Goal: Transaction & Acquisition: Purchase product/service

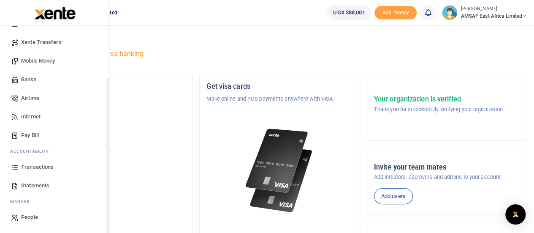
scroll to position [26, 0]
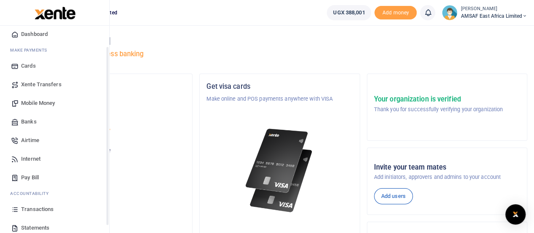
click at [47, 103] on span "Mobile Money" at bounding box center [38, 103] width 34 height 8
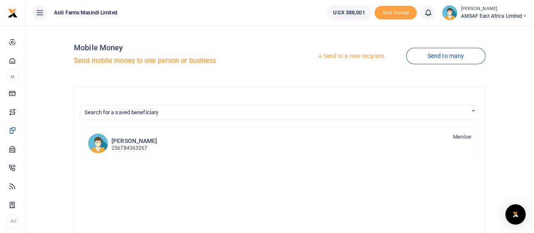
click at [337, 56] on link "Send to a new recipient" at bounding box center [350, 56] width 110 height 15
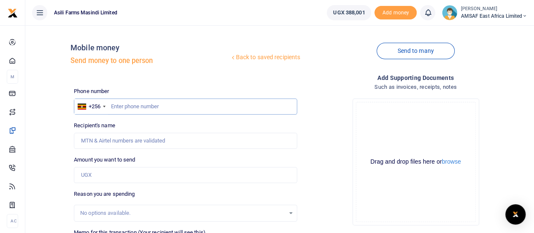
click at [157, 106] on input "text" at bounding box center [185, 106] width 223 height 16
paste input "0773263548"
type input "0773263548"
type input "Moses Ajali Okello"
click at [114, 107] on input "0773263548" at bounding box center [185, 106] width 223 height 16
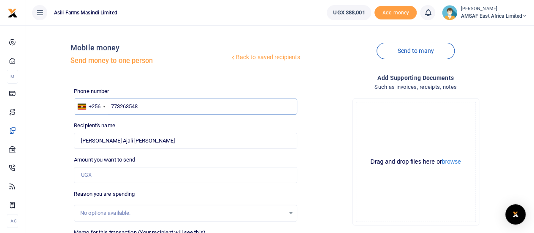
type input "773263548"
click at [109, 172] on input "Amount you want to send" at bounding box center [185, 175] width 223 height 16
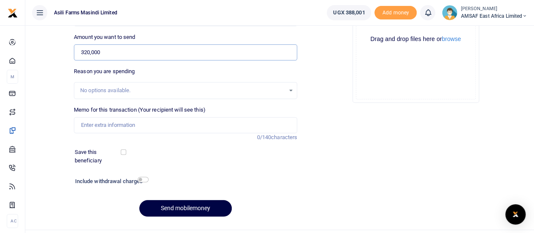
scroll to position [127, 0]
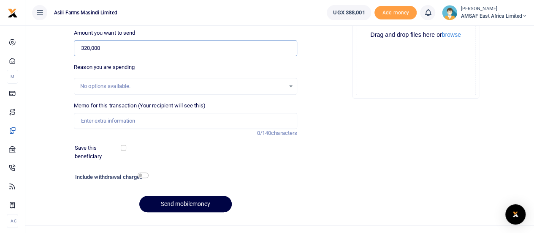
type input "320,000"
click at [145, 174] on input "checkbox" at bounding box center [143, 174] width 11 height 5
checkbox input "true"
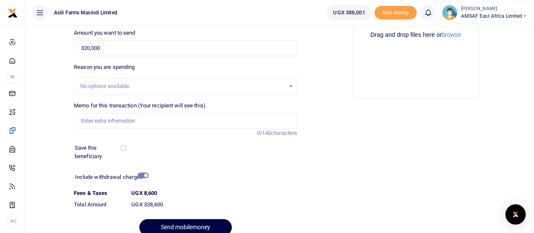
click at [155, 84] on div "No options available." at bounding box center [182, 86] width 205 height 8
click at [135, 122] on input "Memo for this transaction (Your recipient will see this)" at bounding box center [185, 121] width 223 height 16
click at [167, 119] on input "Memo for this transaction (Your recipient will see this)" at bounding box center [185, 121] width 223 height 16
paste input "Transport & Accomodation"
click at [113, 122] on input "Transport & Accomodation" at bounding box center [185, 121] width 223 height 16
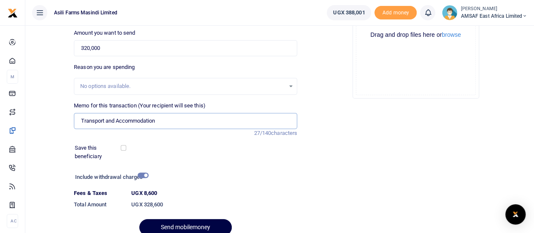
click at [180, 124] on input "Transport and Accommodation" at bounding box center [185, 121] width 223 height 16
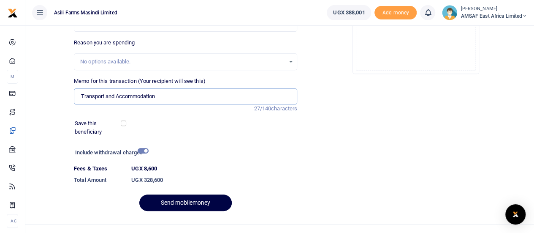
scroll to position [164, 0]
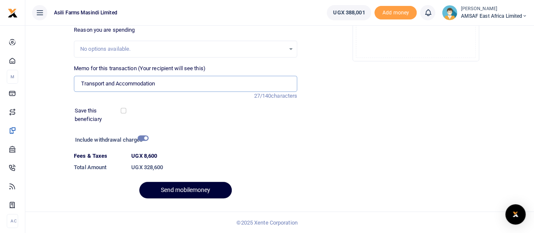
type input "Transport and Accommodation"
click at [187, 192] on button "Send mobilemoney" at bounding box center [185, 189] width 92 height 16
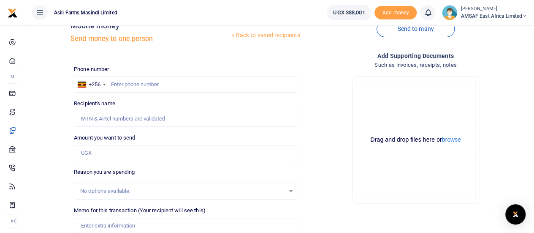
scroll to position [14, 0]
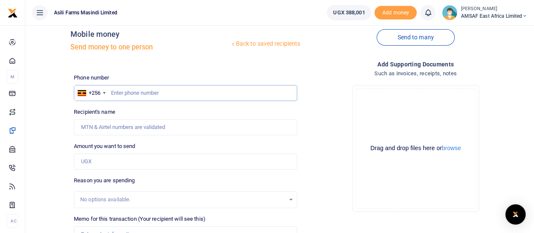
click at [128, 94] on input "text" at bounding box center [185, 93] width 223 height 16
type input "770785074"
type input "Paul Murungi"
type input "770785074"
click at [108, 165] on input "Amount you want to send" at bounding box center [185, 161] width 223 height 16
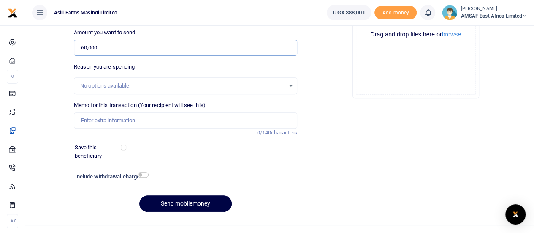
scroll to position [140, 0]
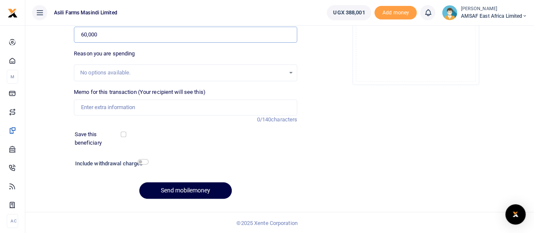
type input "60,000"
click at [122, 110] on input "Memo for this transaction (Your recipient will see this)" at bounding box center [185, 107] width 223 height 16
type input "f"
type input "Reimbursement"
click at [74, 191] on div "Send mobilemoney" at bounding box center [185, 190] width 223 height 16
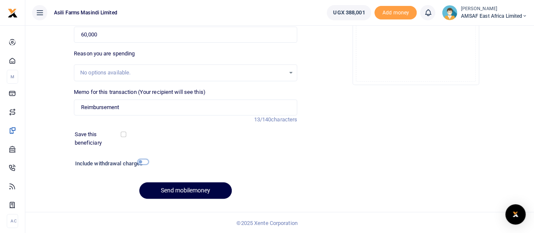
click at [146, 162] on input "checkbox" at bounding box center [143, 161] width 11 height 5
checkbox input "true"
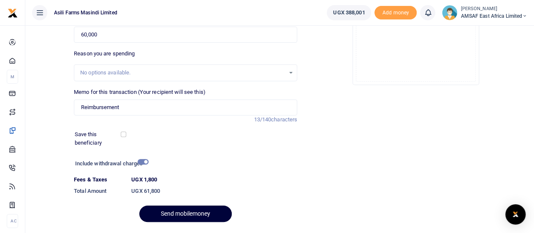
click at [176, 214] on button "Send mobilemoney" at bounding box center [185, 213] width 92 height 16
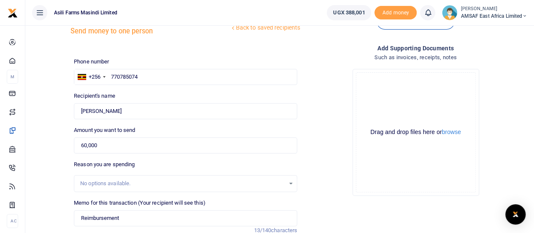
scroll to position [42, 0]
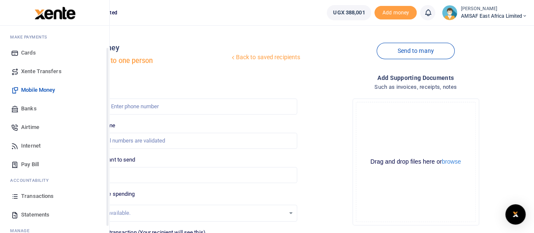
scroll to position [26, 0]
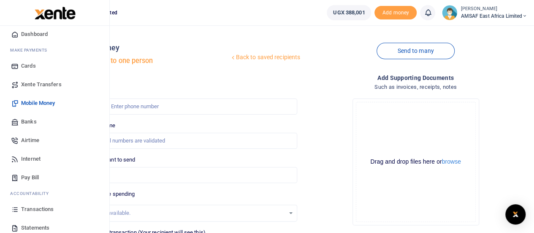
click at [34, 207] on span "Transactions" at bounding box center [37, 209] width 32 height 8
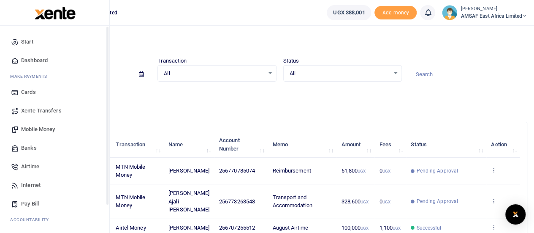
click at [27, 43] on span "Start" at bounding box center [27, 42] width 12 height 8
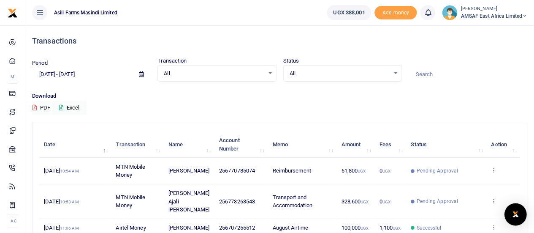
click at [518, 213] on img "Open Intercom Messenger" at bounding box center [515, 214] width 11 height 10
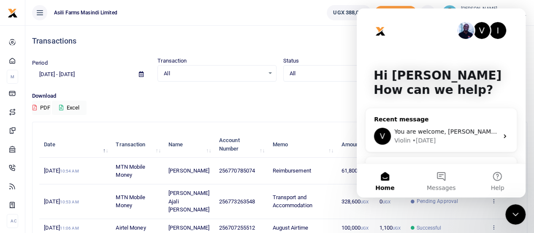
click at [437, 131] on span "You are welcome, Ritah." at bounding box center [446, 131] width 105 height 7
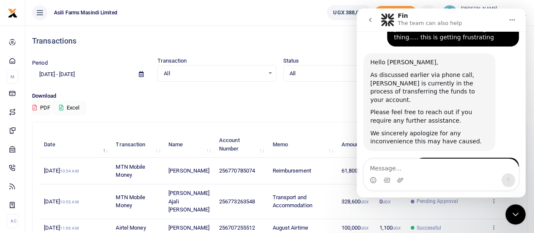
scroll to position [580, 0]
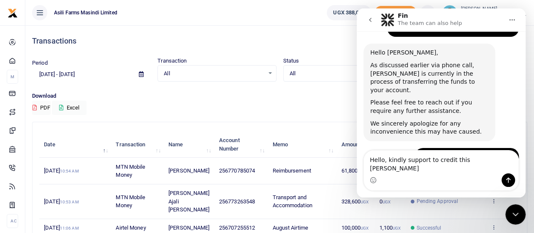
type textarea "Hello, kindly support to credit this asap"
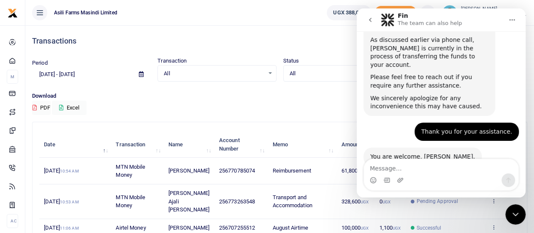
scroll to position [617, 0]
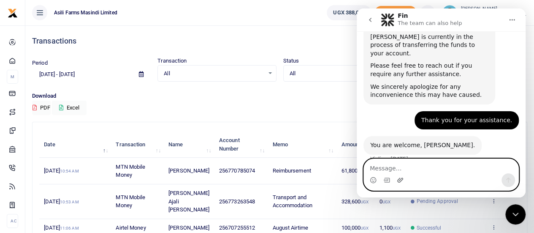
click at [398, 182] on icon "Upload attachment" at bounding box center [400, 179] width 6 height 5
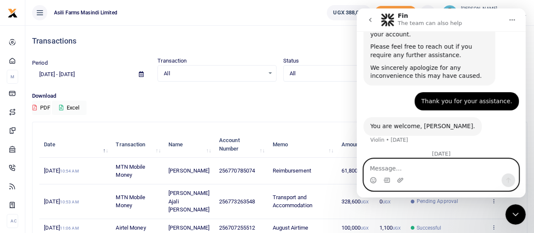
scroll to position [637, 0]
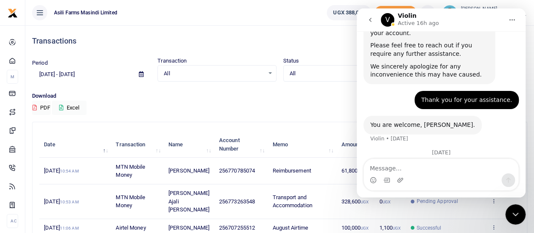
click at [231, 97] on p "Download" at bounding box center [279, 96] width 495 height 9
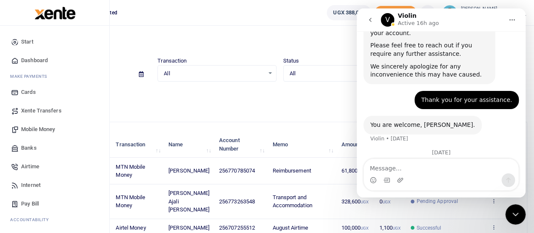
click at [28, 43] on span "Start" at bounding box center [27, 42] width 12 height 8
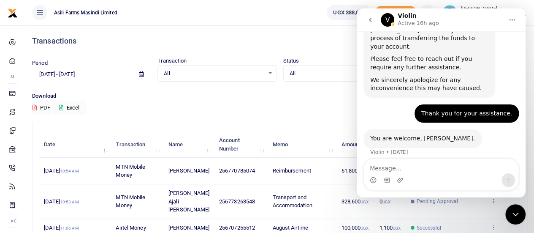
scroll to position [637, 0]
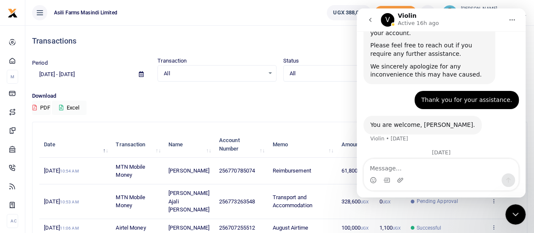
click at [519, 216] on icon "Close Intercom Messenger" at bounding box center [515, 214] width 10 height 10
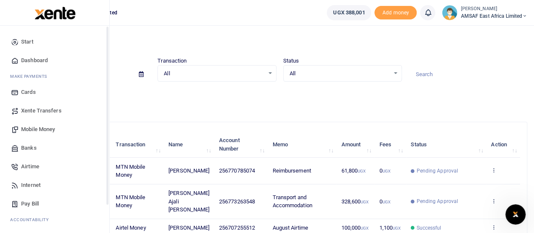
click at [29, 43] on span "Start" at bounding box center [27, 42] width 12 height 8
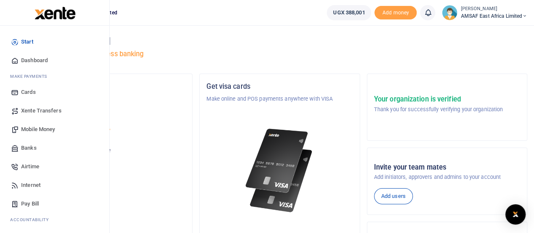
click at [33, 42] on span "Start" at bounding box center [27, 42] width 12 height 8
click at [24, 38] on span "Start" at bounding box center [27, 42] width 12 height 8
